Goal: Task Accomplishment & Management: Manage account settings

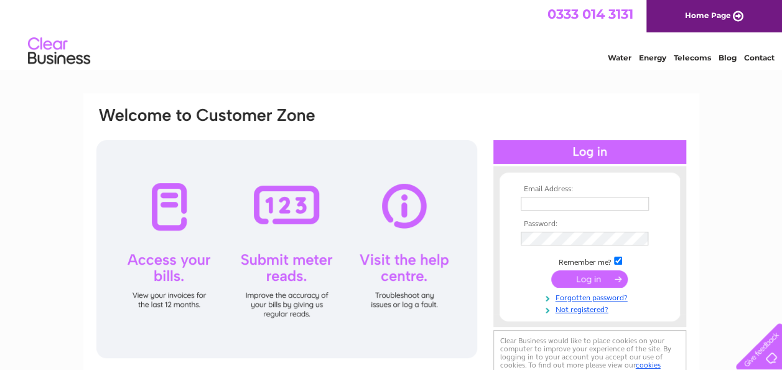
type input "brucedempster@tiscali.co.uk"
click at [595, 278] on input "submit" at bounding box center [590, 278] width 77 height 17
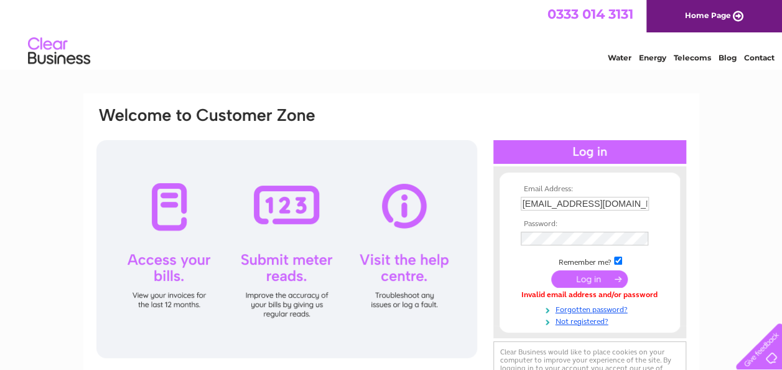
click at [578, 279] on input "submit" at bounding box center [590, 278] width 77 height 17
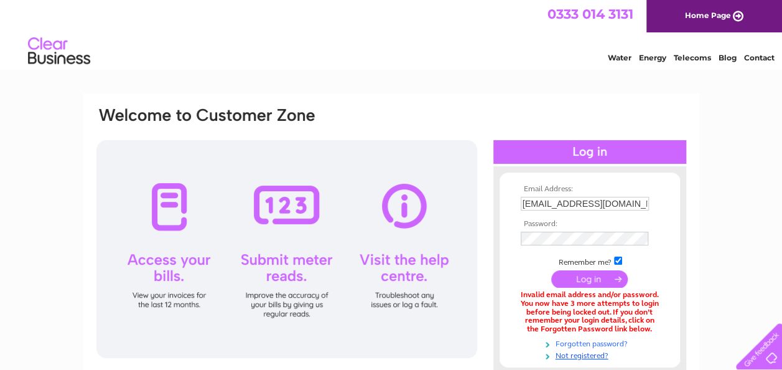
click at [583, 342] on link "Forgotten password?" at bounding box center [591, 343] width 141 height 12
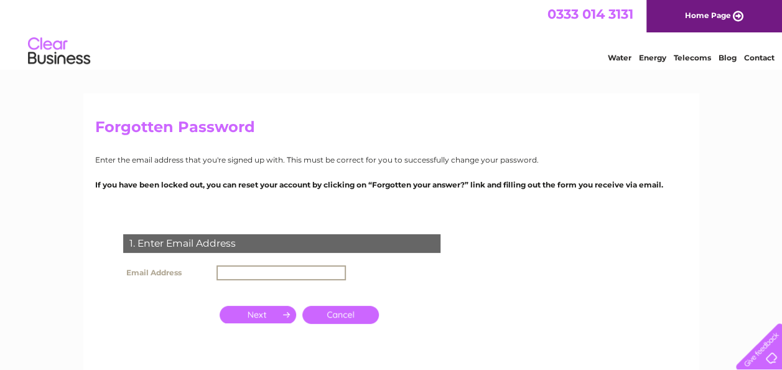
click at [239, 270] on input "text" at bounding box center [281, 272] width 129 height 15
type input "B"
type input "[EMAIL_ADDRESS][DOMAIN_NAME]"
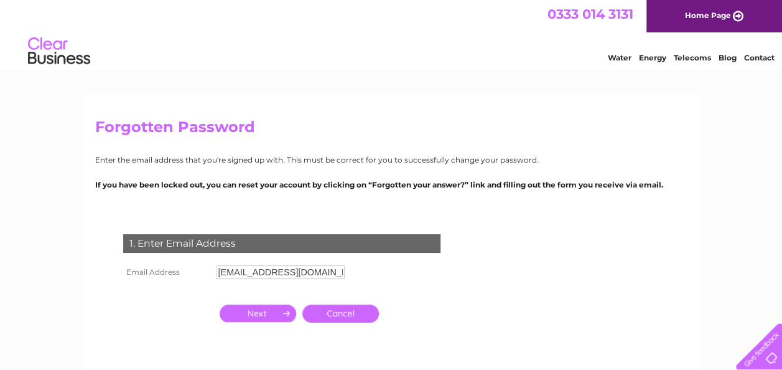
click at [272, 318] on input "button" at bounding box center [258, 312] width 77 height 17
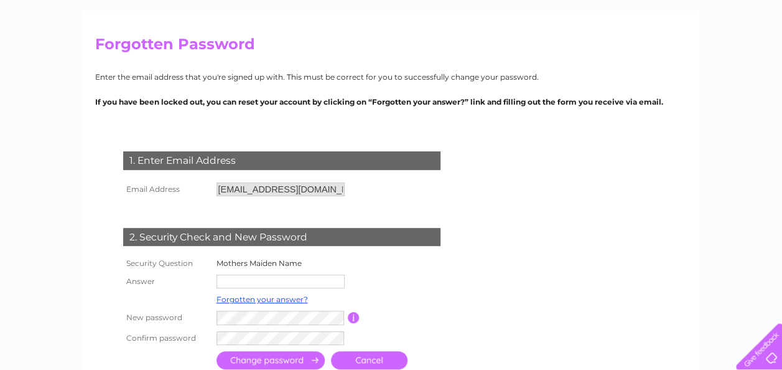
scroll to position [124, 0]
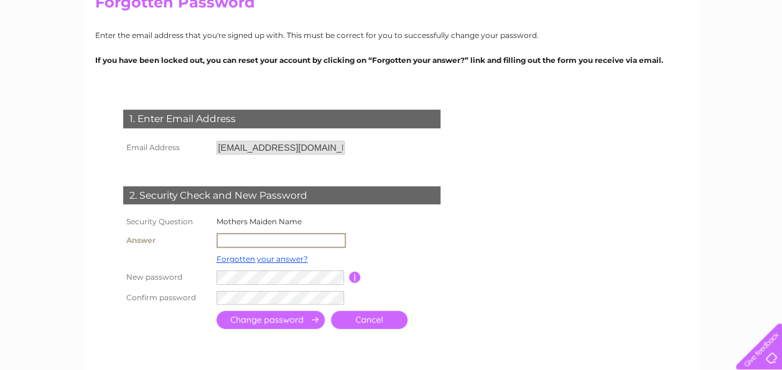
click at [251, 240] on input "text" at bounding box center [281, 240] width 129 height 15
type input "Wilson"
click at [281, 316] on input "submit" at bounding box center [271, 320] width 108 height 18
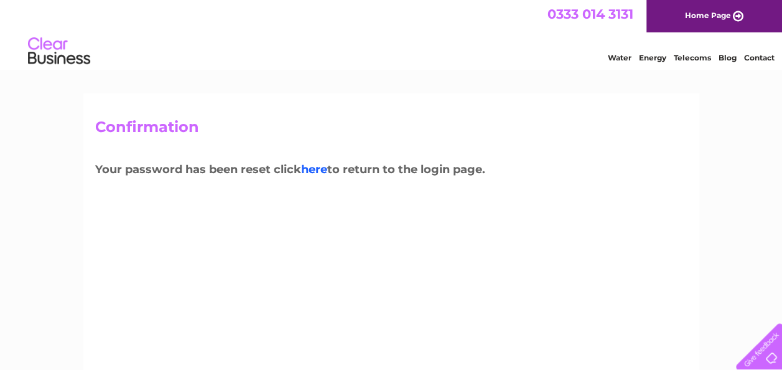
click at [318, 167] on link "here" at bounding box center [314, 169] width 26 height 14
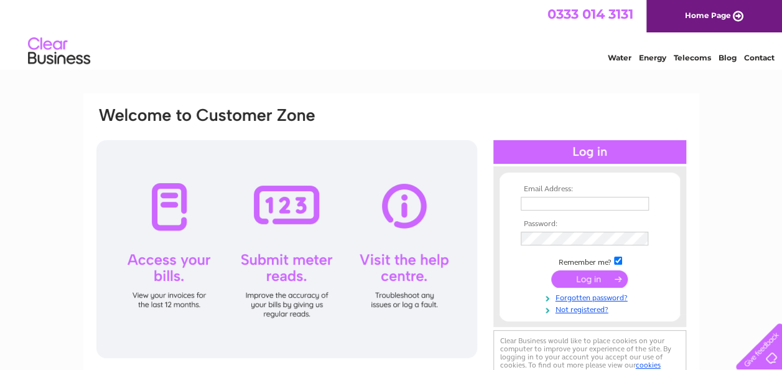
type input "brucedempster@tiscali.co.uk"
click at [592, 281] on input "submit" at bounding box center [590, 278] width 77 height 17
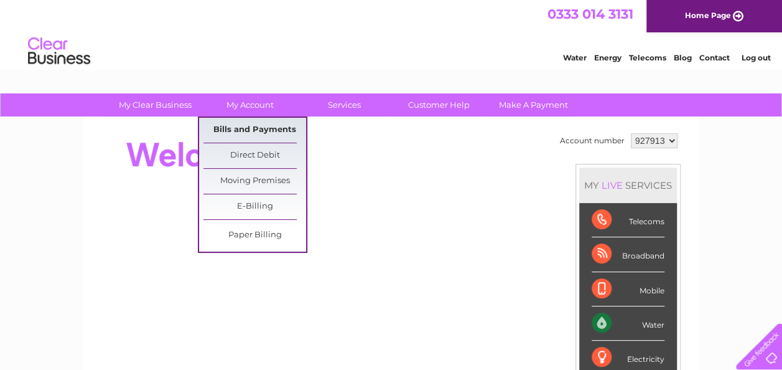
click at [238, 127] on link "Bills and Payments" at bounding box center [255, 130] width 103 height 25
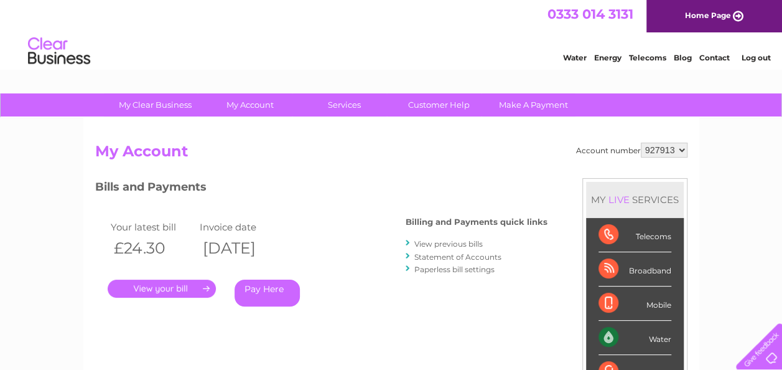
click at [169, 284] on link "." at bounding box center [162, 288] width 108 height 18
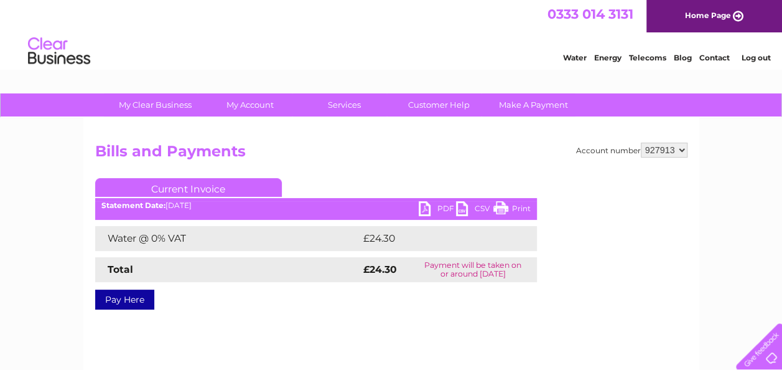
click at [430, 213] on link "PDF" at bounding box center [437, 210] width 37 height 18
click at [753, 55] on link "Log out" at bounding box center [755, 57] width 29 height 9
